Goal: Information Seeking & Learning: Learn about a topic

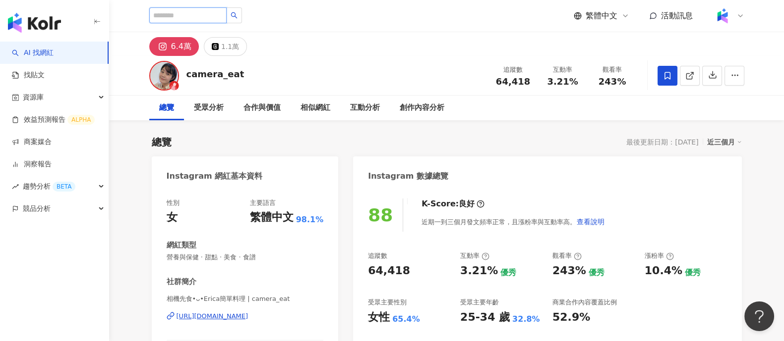
click at [223, 13] on input "search" at bounding box center [187, 15] width 77 height 16
paste input "**"
type input "**"
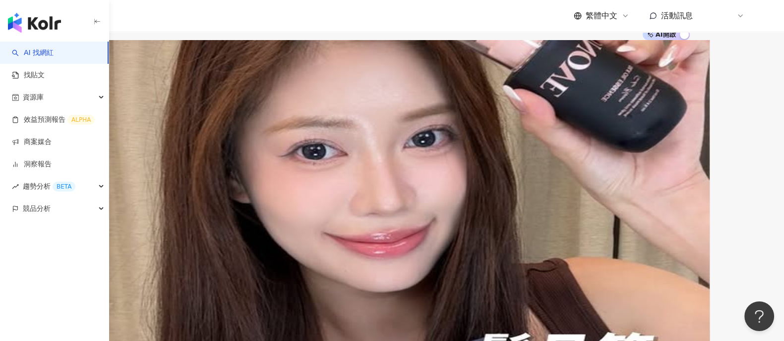
scroll to position [247, 0]
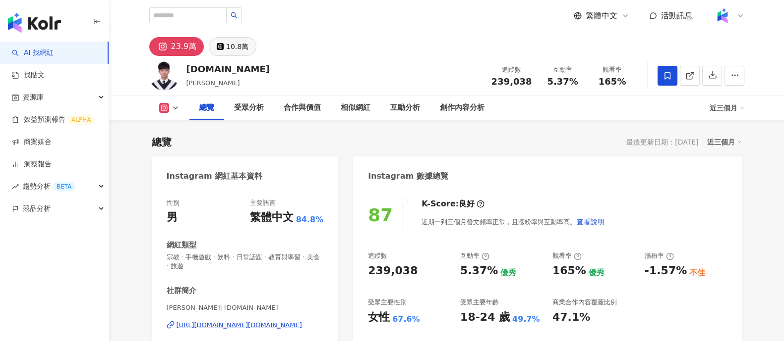
drag, startPoint x: 217, startPoint y: 41, endPoint x: 240, endPoint y: 48, distance: 24.9
click at [217, 40] on button "10.8萬" at bounding box center [233, 46] width 48 height 19
click at [240, 48] on div "10.8萬" at bounding box center [237, 47] width 22 height 14
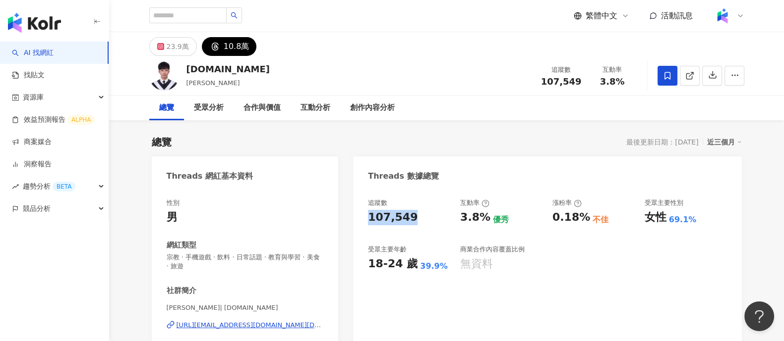
drag, startPoint x: 369, startPoint y: 218, endPoint x: 417, endPoint y: 217, distance: 48.1
click at [417, 217] on div "107,549" at bounding box center [409, 217] width 82 height 15
copy div "107,549"
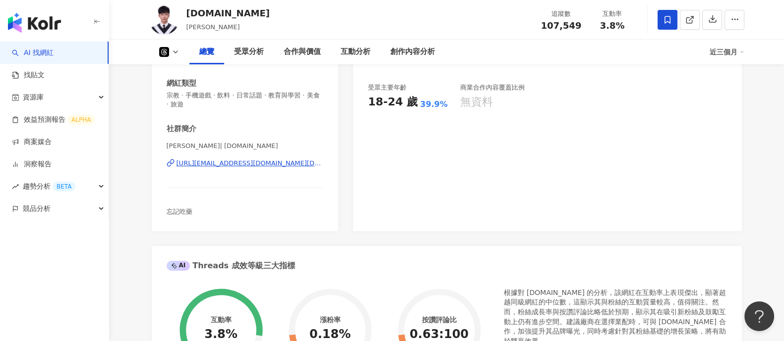
scroll to position [123, 0]
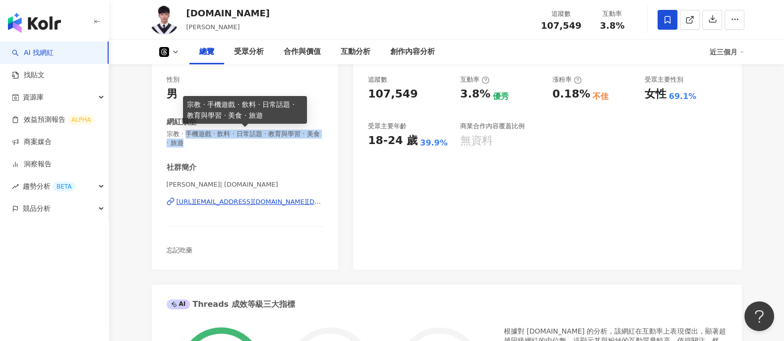
drag, startPoint x: 190, startPoint y: 131, endPoint x: 224, endPoint y: 138, distance: 34.4
click at [224, 138] on span "宗教 · 手機遊戲 · 飲料 · 日常話題 · 教育與學習 · 美食 · 旅遊" at bounding box center [245, 139] width 157 height 18
click at [221, 130] on span "宗教 · 手機遊戲 · 飲料 · 日常話題 · 教育與學習 · 美食 · 旅遊" at bounding box center [245, 139] width 157 height 18
click at [223, 132] on span "宗教 · 手機遊戲 · 飲料 · 日常話題 · 教育與學習 · 美食 · 旅遊" at bounding box center [245, 139] width 157 height 18
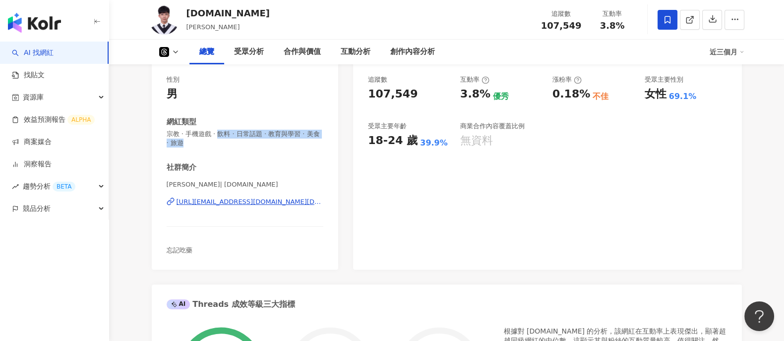
drag, startPoint x: 223, startPoint y: 136, endPoint x: 228, endPoint y: 147, distance: 12.6
click at [228, 147] on div "性別 男 網紅類型 宗教 · 手機遊戲 · 飲料 · 日常話題 · 教育與學習 · 美食 · 旅遊 社群簡介 李定倫 | lun.tw https://www…" at bounding box center [245, 165] width 157 height 180
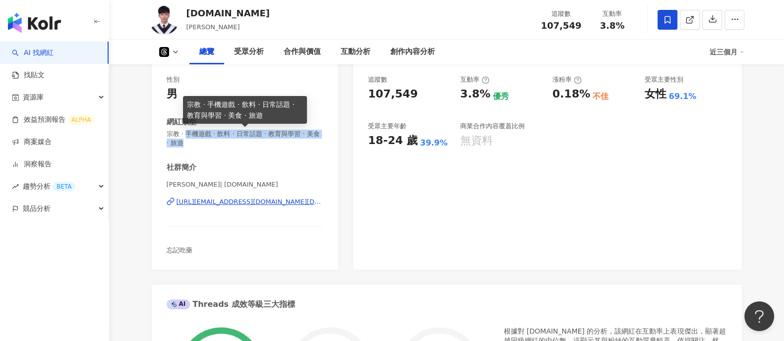
drag, startPoint x: 191, startPoint y: 133, endPoint x: 206, endPoint y: 146, distance: 19.4
click at [206, 146] on span "宗教 · 手機遊戲 · 飲料 · 日常話題 · 教育與學習 · 美食 · 旅遊" at bounding box center [245, 139] width 157 height 18
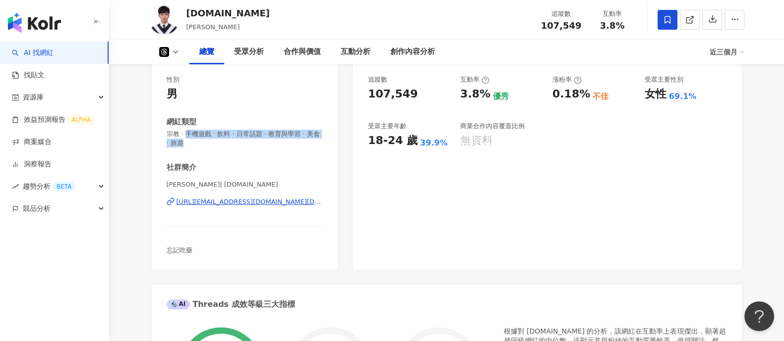
copy span "手機遊戲 · 飲料 · 日常話題 · 教育與學習 · 美食 · 旅遊"
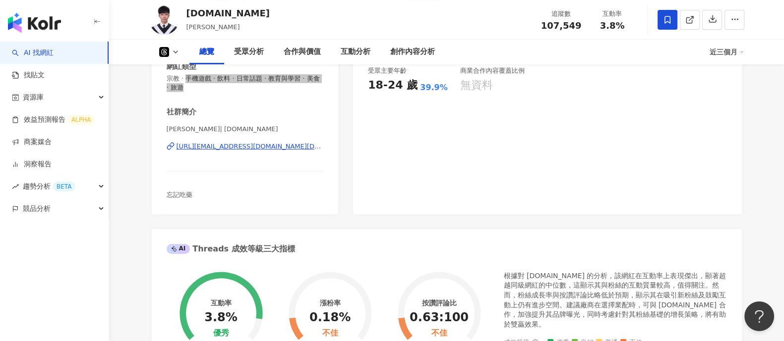
scroll to position [0, 0]
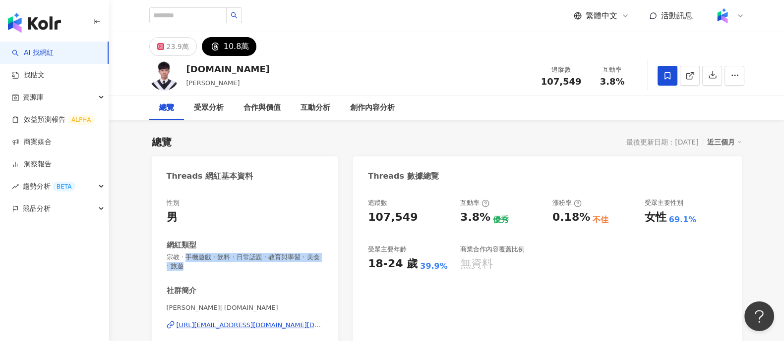
drag, startPoint x: 223, startPoint y: 324, endPoint x: 397, endPoint y: 70, distance: 308.0
click at [223, 324] on div "https://www.threads.com/@lun.tw" at bounding box center [249, 325] width 147 height 9
click at [172, 40] on div "23.9萬" at bounding box center [178, 47] width 22 height 14
click at [163, 43] on icon at bounding box center [160, 46] width 7 height 7
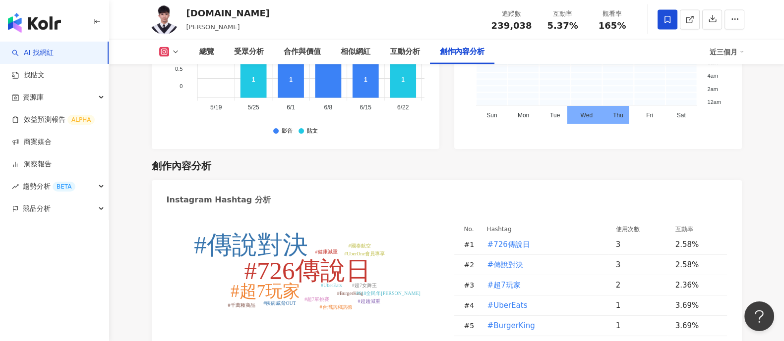
scroll to position [3206, 0]
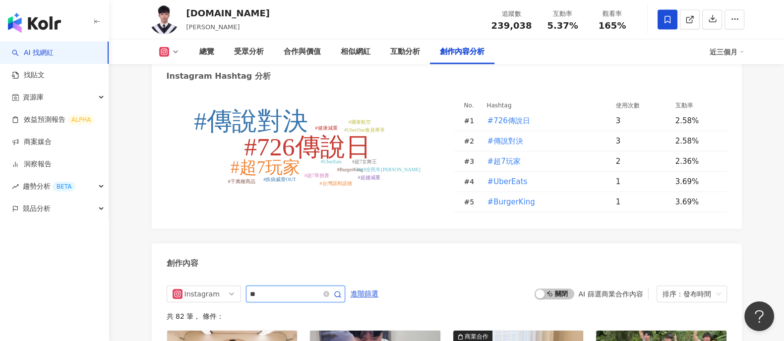
scroll to position [3037, 0]
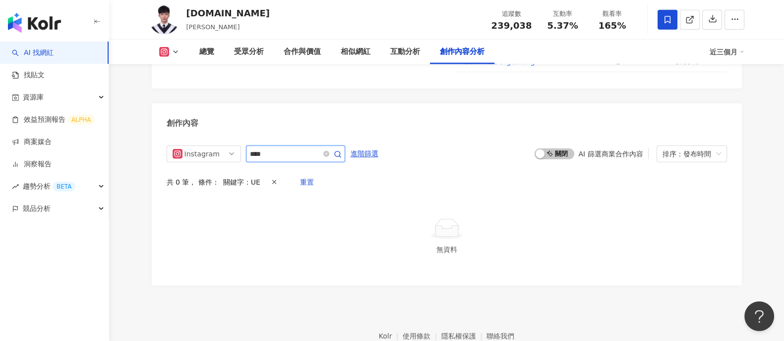
type input "****"
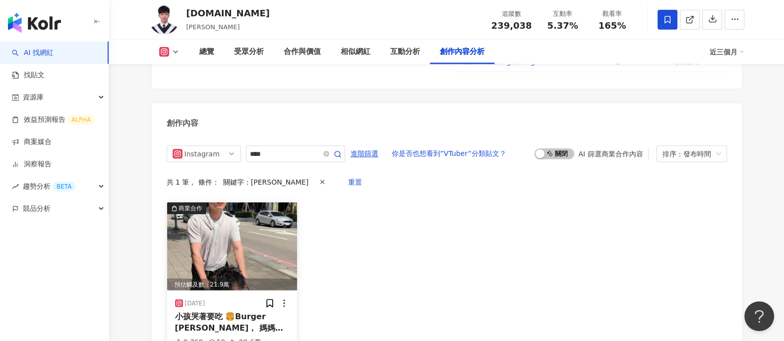
click at [268, 203] on img at bounding box center [232, 247] width 130 height 88
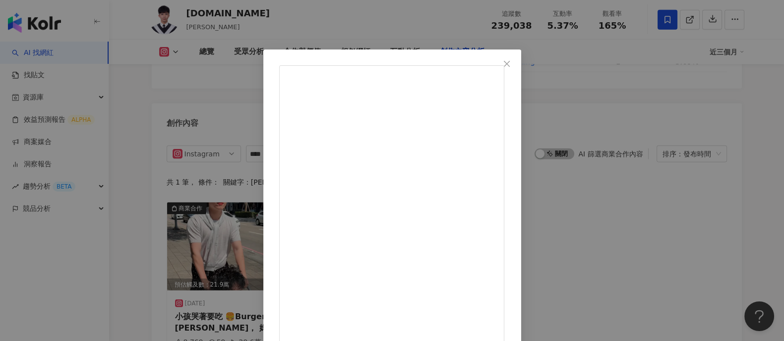
scroll to position [2975, 0]
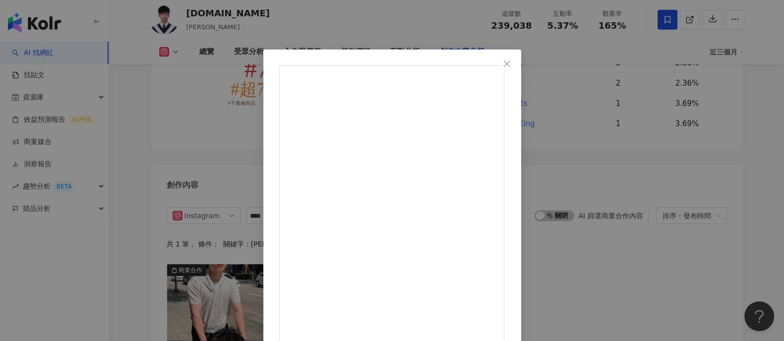
click at [659, 106] on div "lun.tw 2025/7/2 小孩哭著要吃 🍔Burger King， 媽媽氣到打開 Uber Eats 立刻下單🙄 大寶寶指定要 Uber One 會員獨…" at bounding box center [392, 170] width 784 height 341
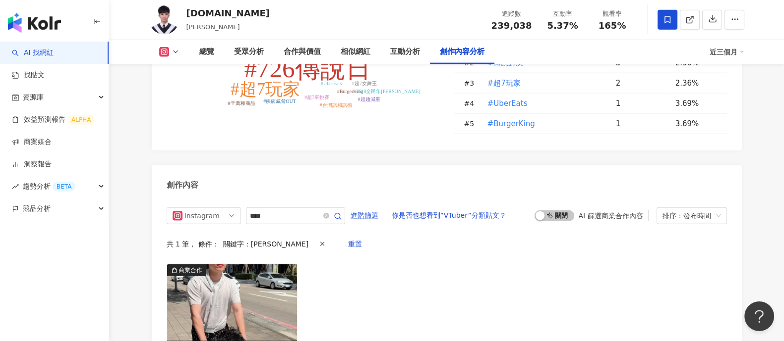
click at [176, 52] on icon at bounding box center [175, 52] width 8 height 8
click at [177, 90] on button "Threads" at bounding box center [178, 94] width 46 height 14
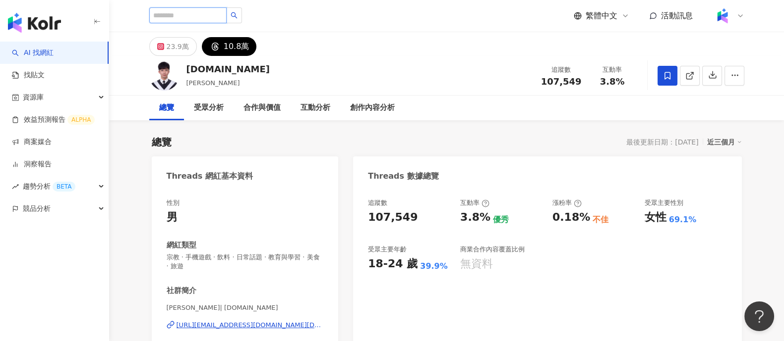
click at [211, 18] on input "search" at bounding box center [187, 15] width 77 height 16
paste input "**"
type input "**"
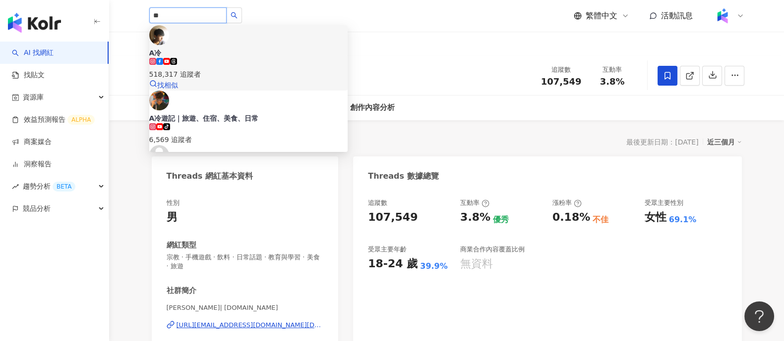
click at [240, 69] on div "518,317 追蹤者" at bounding box center [248, 74] width 198 height 11
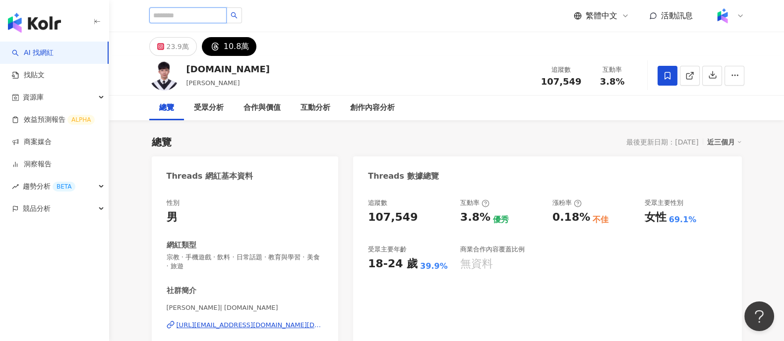
click at [203, 13] on input "search" at bounding box center [187, 15] width 77 height 16
paste input "**********"
type input "**********"
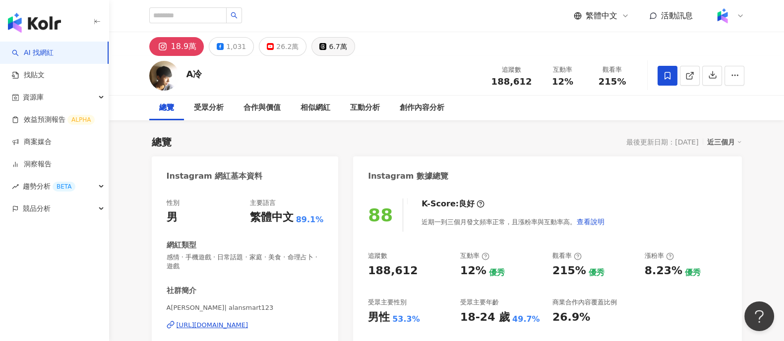
click at [315, 41] on button "6.7萬" at bounding box center [332, 46] width 43 height 19
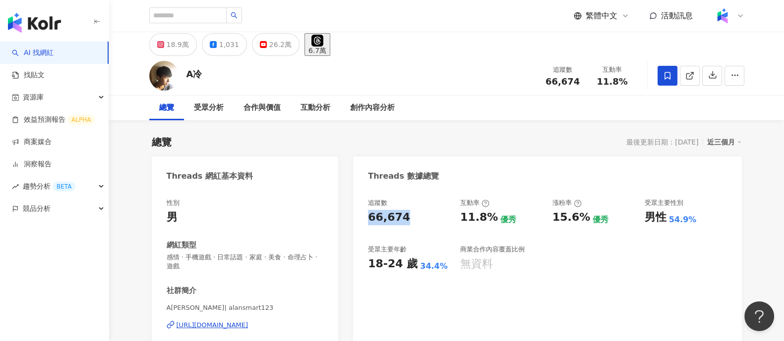
drag, startPoint x: 369, startPoint y: 218, endPoint x: 407, endPoint y: 216, distance: 37.7
click at [407, 216] on div "66,674" at bounding box center [409, 217] width 82 height 15
click at [220, 329] on div "https://www.threads.com/@alansmart123" at bounding box center [212, 325] width 72 height 9
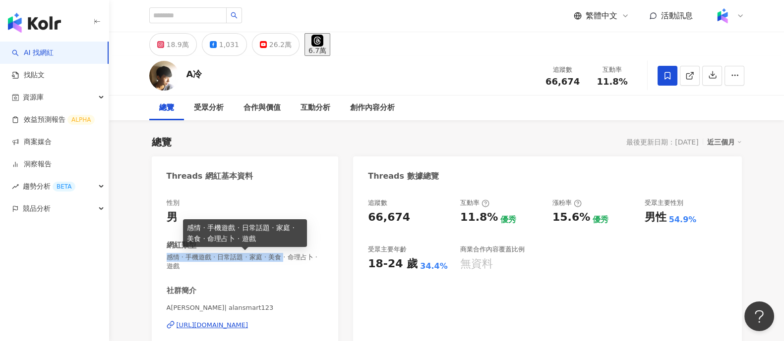
drag, startPoint x: 165, startPoint y: 259, endPoint x: 296, endPoint y: 260, distance: 131.4
click at [296, 260] on div "性別 男 網紅類型 感情 · 手機遊戲 · 日常話題 · 家庭 · 美食 · 命理占卜 · 遊戲 社群簡介 A冷 | alansmart123 https:/…" at bounding box center [245, 300] width 187 height 223
copy span "感情 · 手機遊戲 · 日常話題 · 家庭 · 美食"
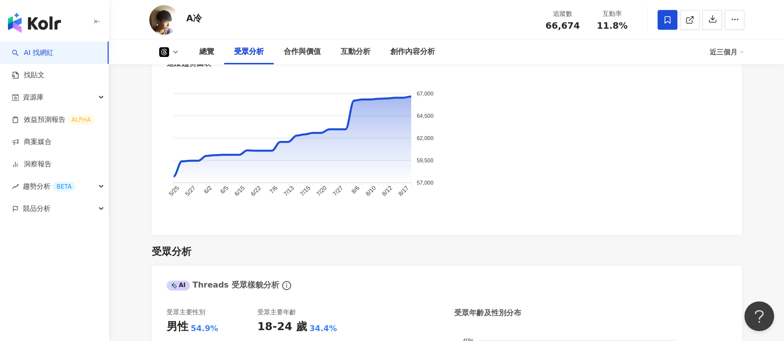
scroll to position [805, 0]
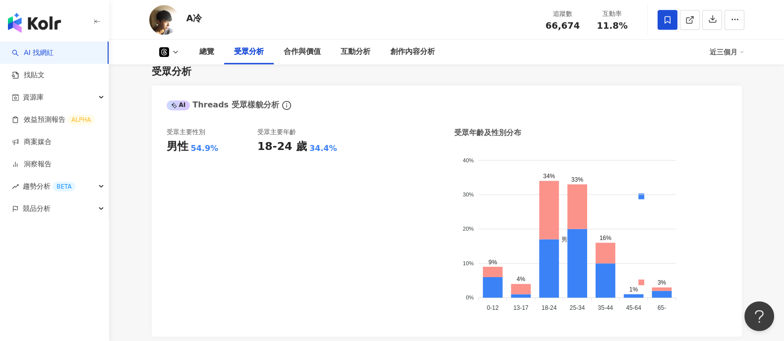
click at [173, 51] on icon at bounding box center [175, 52] width 8 height 8
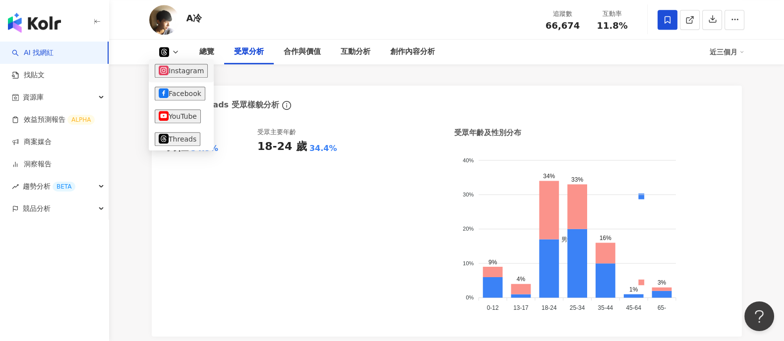
click at [179, 73] on button "Instagram" at bounding box center [181, 71] width 53 height 14
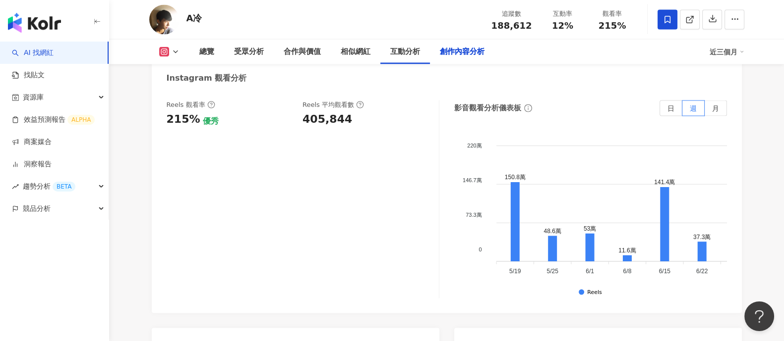
scroll to position [2905, 0]
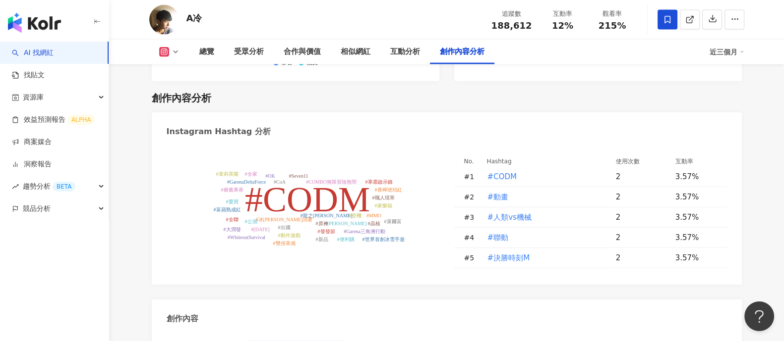
type input "*"
type input "****"
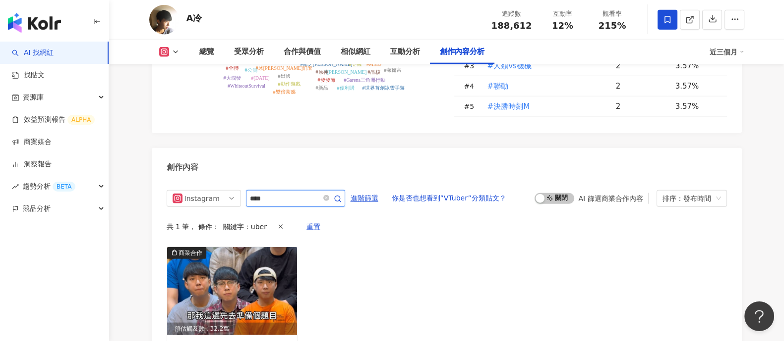
scroll to position [3119, 0]
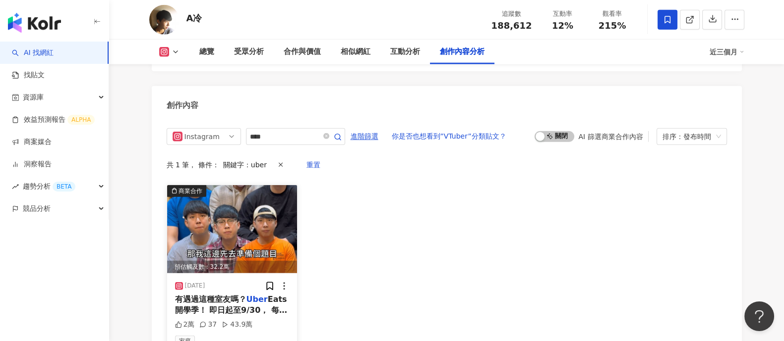
click at [263, 185] on img at bounding box center [232, 229] width 130 height 88
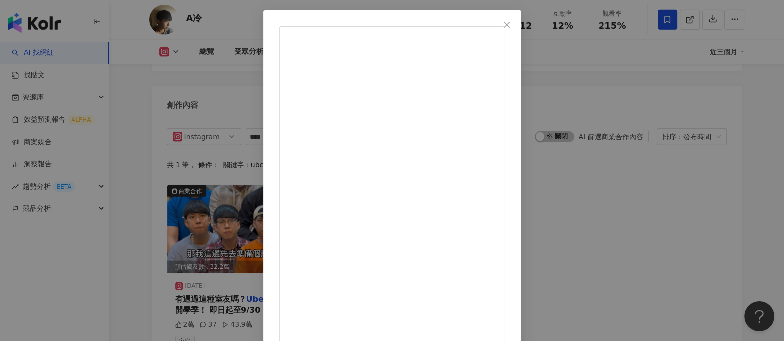
scroll to position [103, 0]
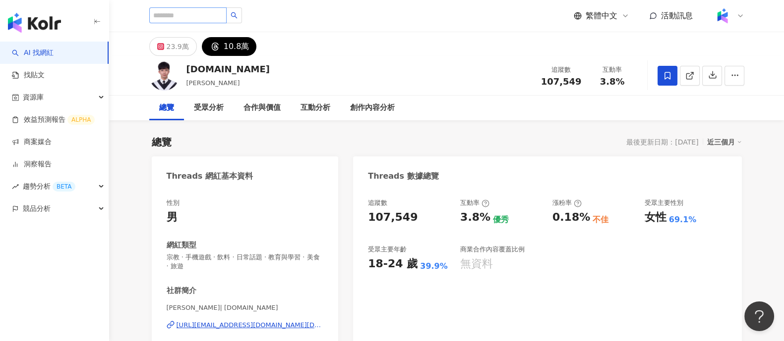
click at [161, 18] on input "search" at bounding box center [187, 15] width 77 height 16
type input "**"
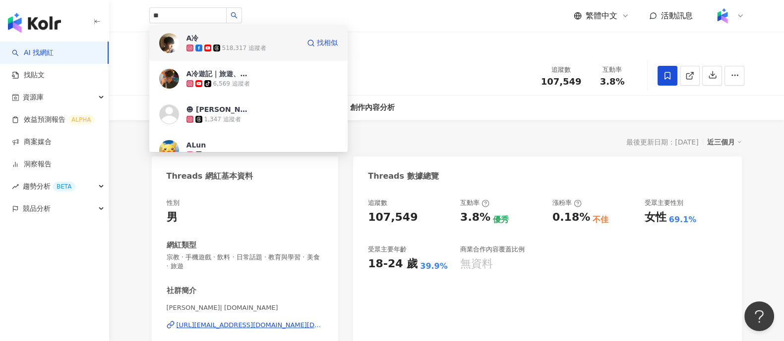
click at [250, 39] on span "A冷" at bounding box center [218, 38] width 64 height 10
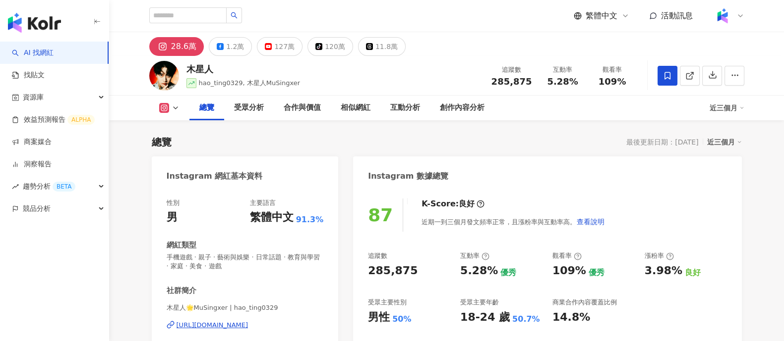
click at [366, 47] on icon at bounding box center [369, 46] width 7 height 7
click at [375, 47] on div "11.8萬" at bounding box center [386, 47] width 22 height 14
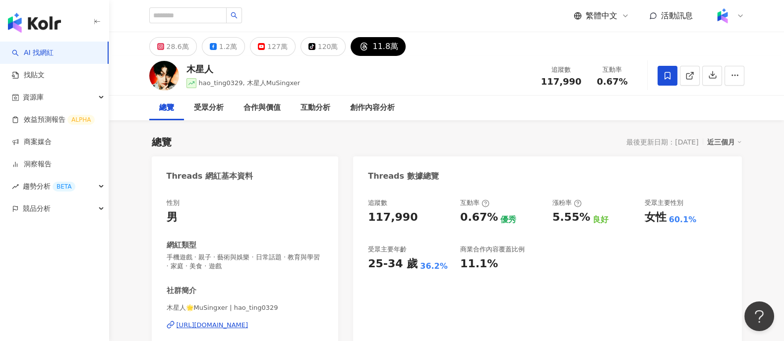
drag, startPoint x: 230, startPoint y: 326, endPoint x: 240, endPoint y: 325, distance: 10.0
click at [230, 327] on div "https://www.threads.com/@hao_ting0329" at bounding box center [212, 325] width 72 height 9
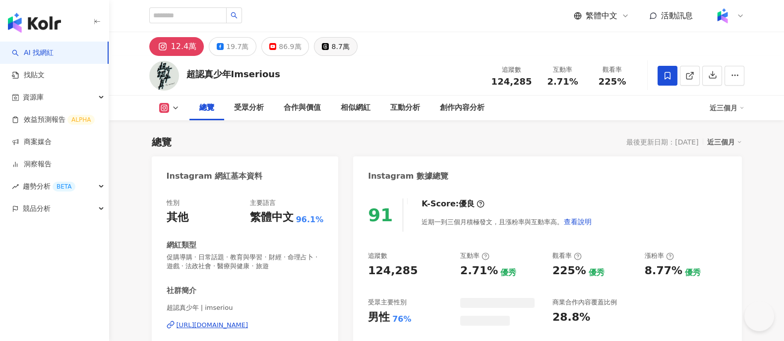
click at [331, 44] on div "8.7萬" at bounding box center [340, 47] width 18 height 14
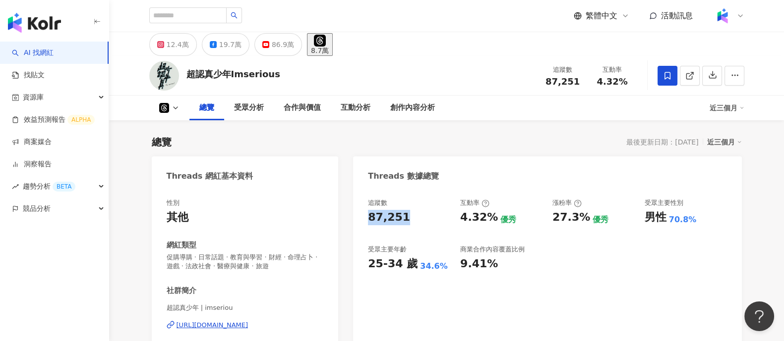
drag, startPoint x: 367, startPoint y: 218, endPoint x: 409, endPoint y: 223, distance: 42.4
click at [409, 223] on div "追蹤數 87,251 互動率 4.32% 優秀 漲粉率 27.3% 優秀 受眾主要性別 男性 70.8% 受眾主要年齡 25-34 歲 34.6% 商業合作內…" at bounding box center [547, 296] width 388 height 214
copy div "87,251"
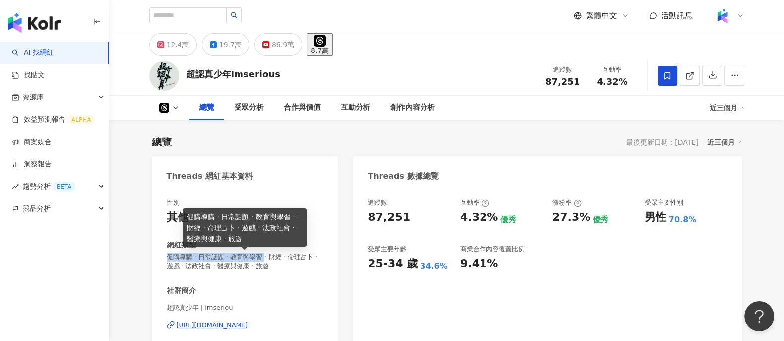
drag, startPoint x: 166, startPoint y: 258, endPoint x: 270, endPoint y: 261, distance: 104.6
click at [270, 261] on div "性別 其他 網紅類型 促購導購 · 日常話題 · 教育與學習 · 財經 · 命理占卜 · 遊戲 · 法政社會 · 醫療與健康 · 旅遊 社群簡介 超認真少年 …" at bounding box center [245, 296] width 187 height 214
copy span "促購導購 · 日常話題 · 教育與學習"
